Goal: Unclear: Browse casually

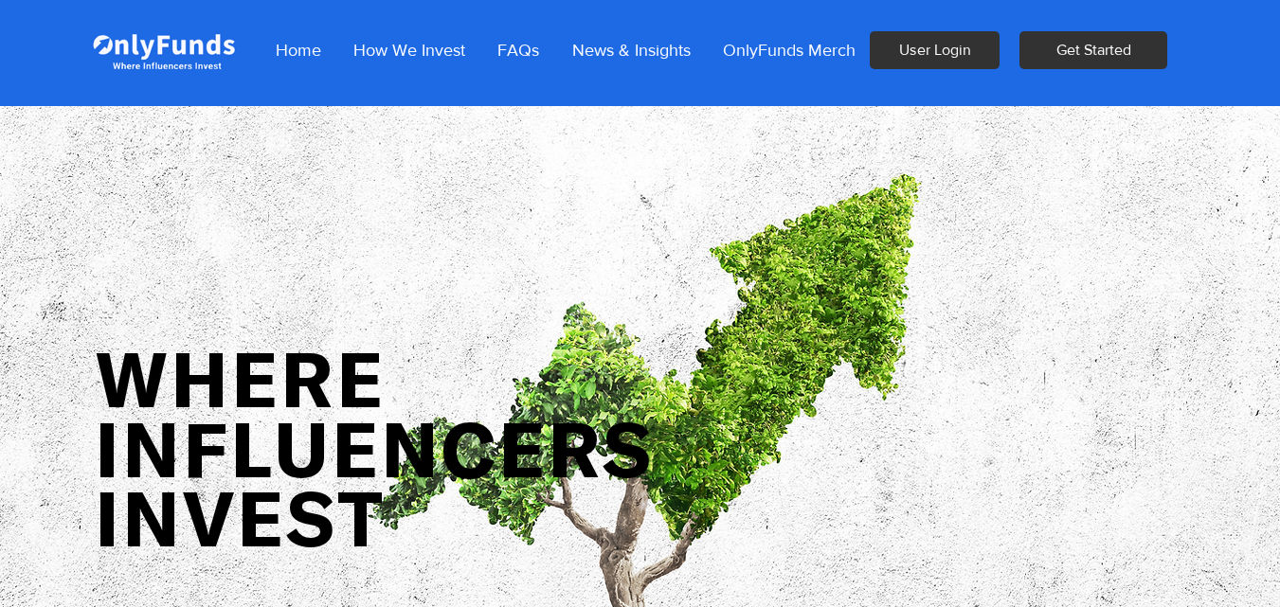
drag, startPoint x: 398, startPoint y: 268, endPoint x: 920, endPoint y: 236, distance: 523.2
click at [399, 268] on img "main content" at bounding box center [640, 387] width 1280 height 775
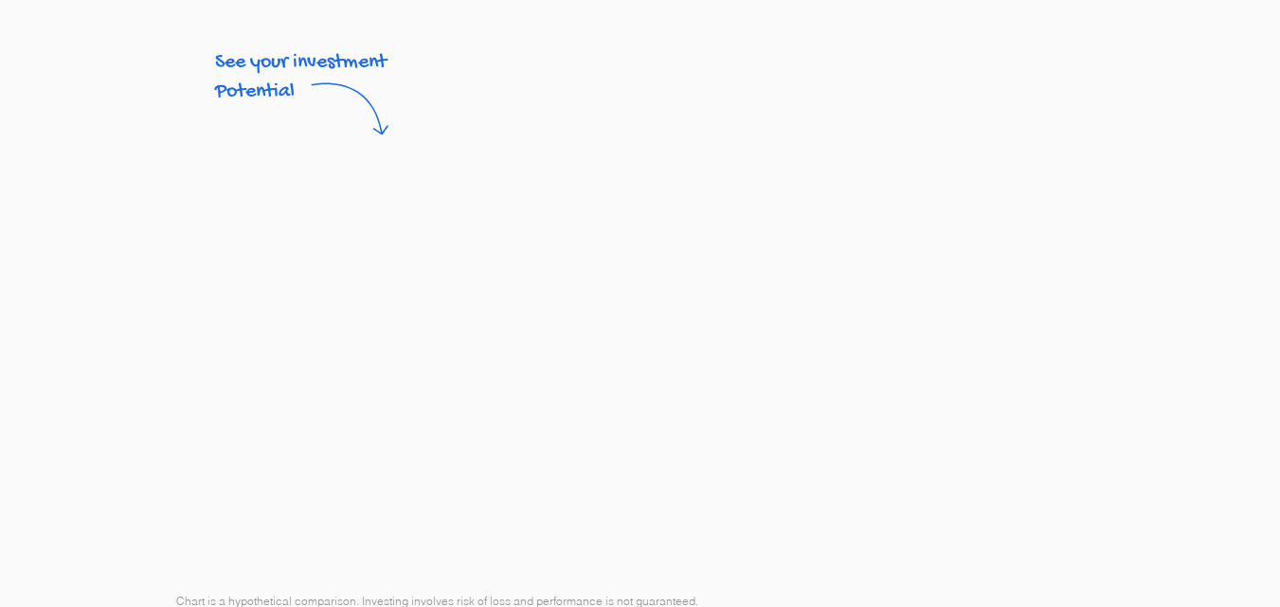
scroll to position [4354, 0]
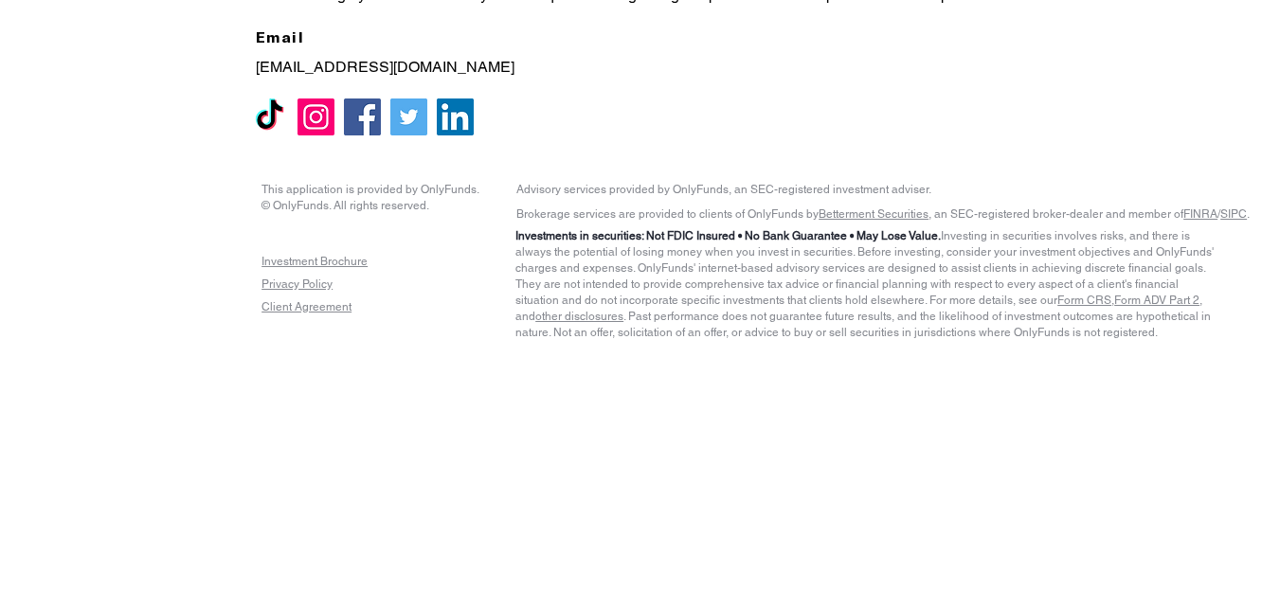
click at [358, 121] on img "Facebook" at bounding box center [362, 117] width 37 height 37
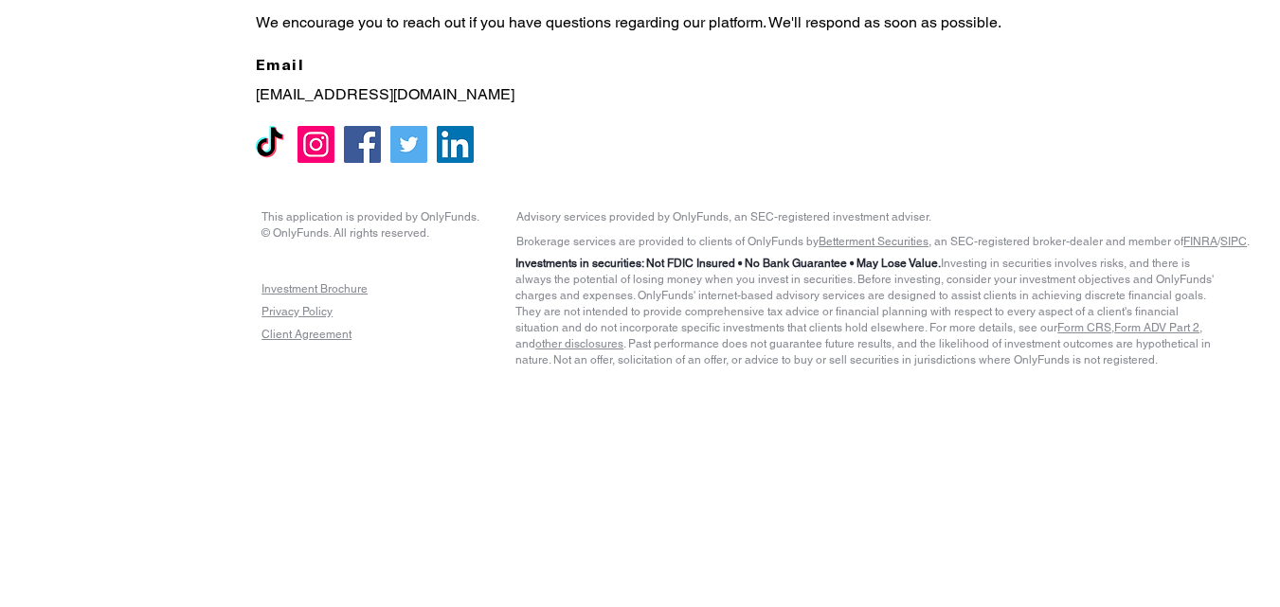
scroll to position [4101, 0]
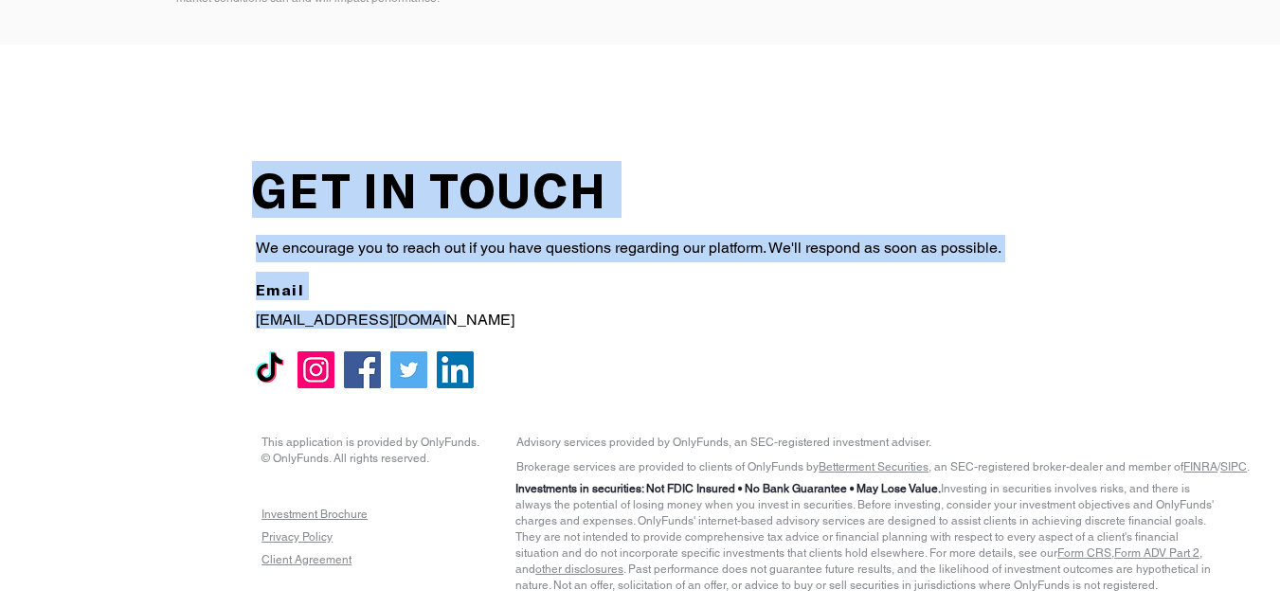
drag, startPoint x: 229, startPoint y: 317, endPoint x: 415, endPoint y: 321, distance: 185.8
click at [415, 321] on div "GET IN TOUCH We encourage you to reach out if you have questions regarding our …" at bounding box center [640, 264] width 929 height 295
click at [498, 243] on span "We encourage you to reach out if you have questions regarding our platform. We'…" at bounding box center [629, 248] width 746 height 18
drag, startPoint x: 452, startPoint y: 307, endPoint x: 333, endPoint y: 324, distance: 120.6
click at [333, 324] on div "GET IN TOUCH We encourage you to reach out if you have questions regarding our …" at bounding box center [640, 264] width 929 height 295
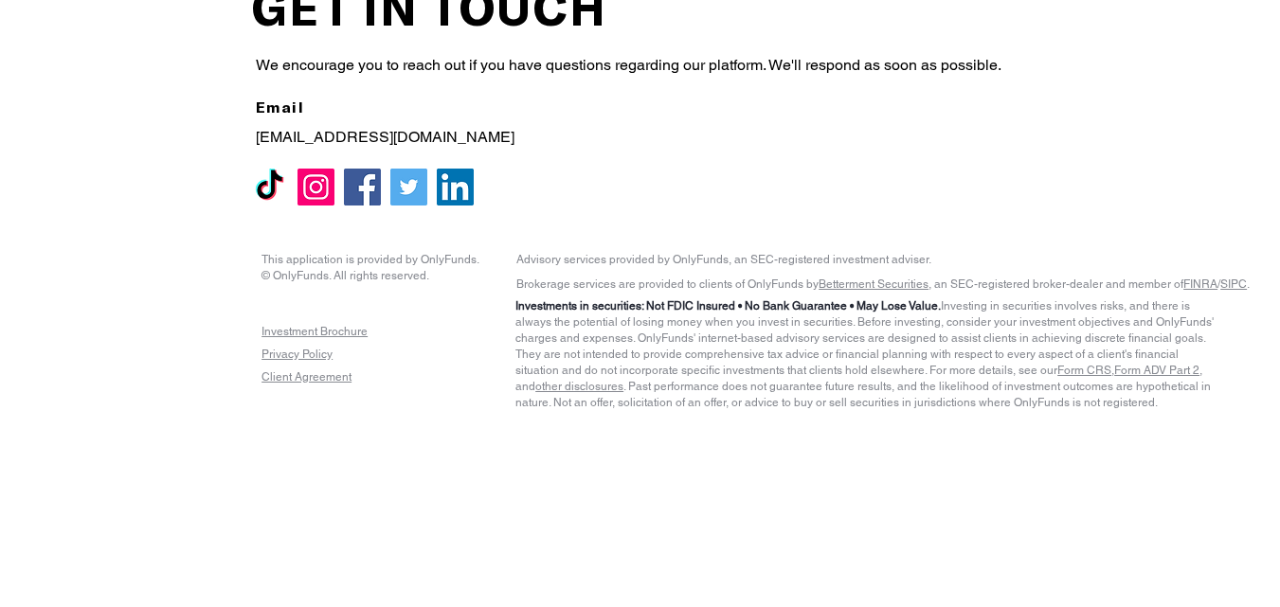
scroll to position [4228, 0]
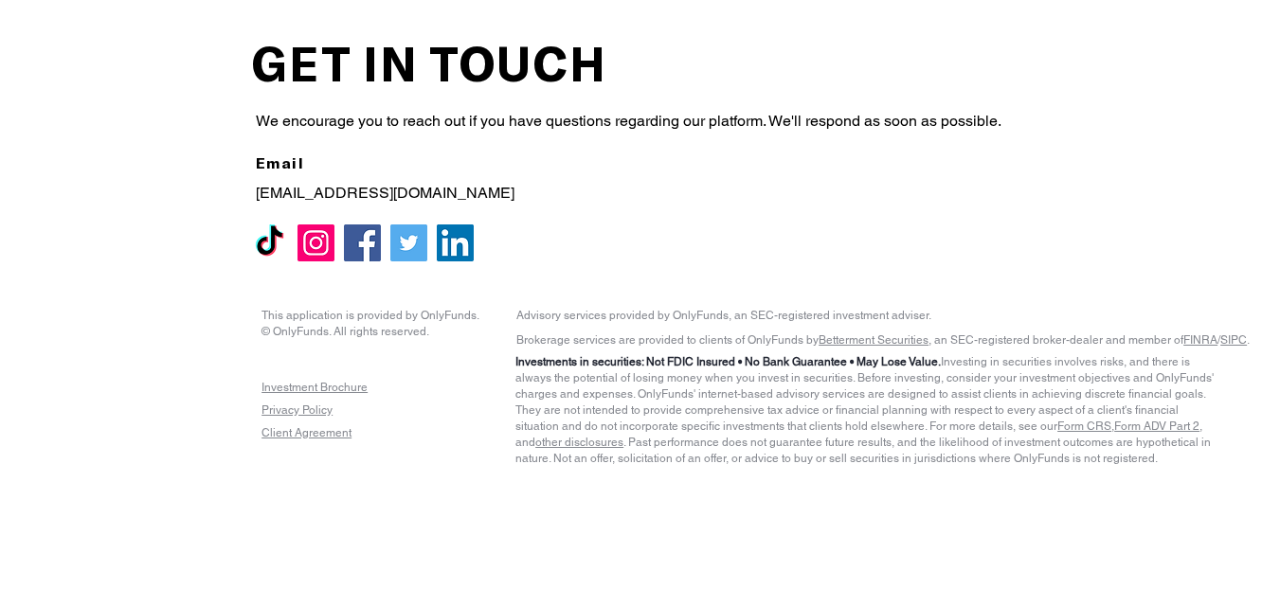
drag, startPoint x: 247, startPoint y: 191, endPoint x: 435, endPoint y: 202, distance: 187.9
click at [435, 202] on div at bounding box center [640, 137] width 929 height 295
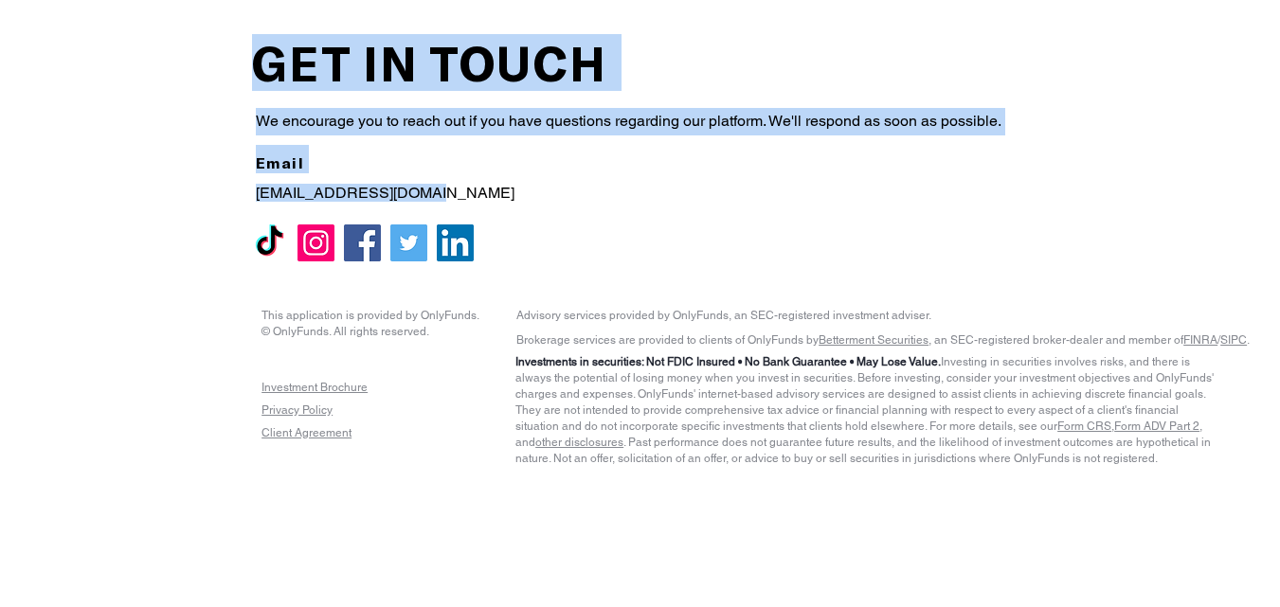
drag, startPoint x: 437, startPoint y: 210, endPoint x: 427, endPoint y: 193, distance: 19.5
click at [427, 193] on div "GET IN TOUCH We encourage you to reach out if you have questions regarding our …" at bounding box center [640, 137] width 929 height 295
click at [243, 219] on div at bounding box center [640, 137] width 929 height 295
